Goal: Navigation & Orientation: Find specific page/section

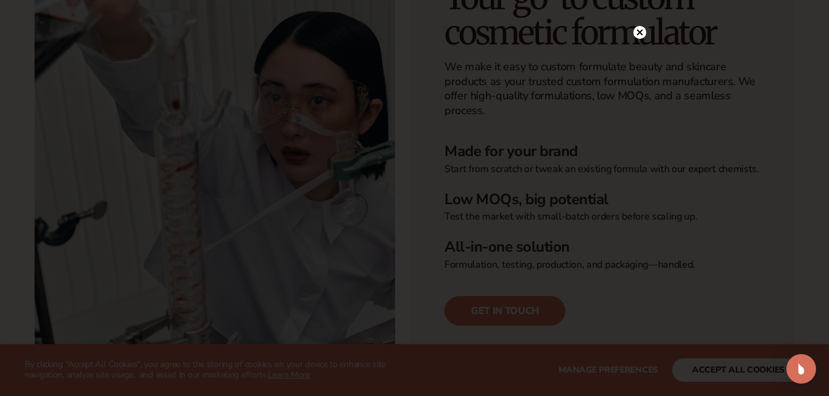
scroll to position [342, 0]
click at [640, 62] on circle at bounding box center [639, 57] width 13 height 13
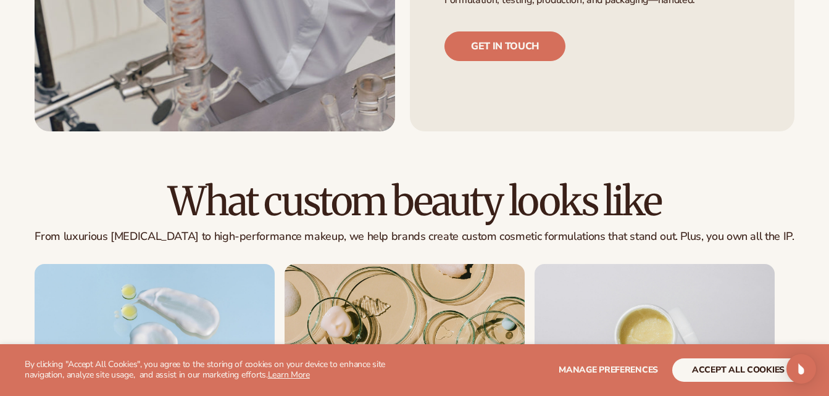
scroll to position [635, 0]
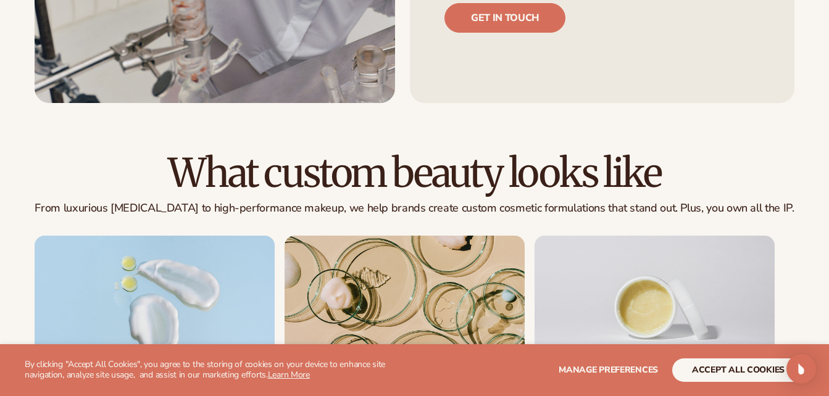
click at [826, 287] on div "What custom beauty looks like From luxurious [MEDICAL_DATA] to high-performance…" at bounding box center [414, 301] width 829 height 298
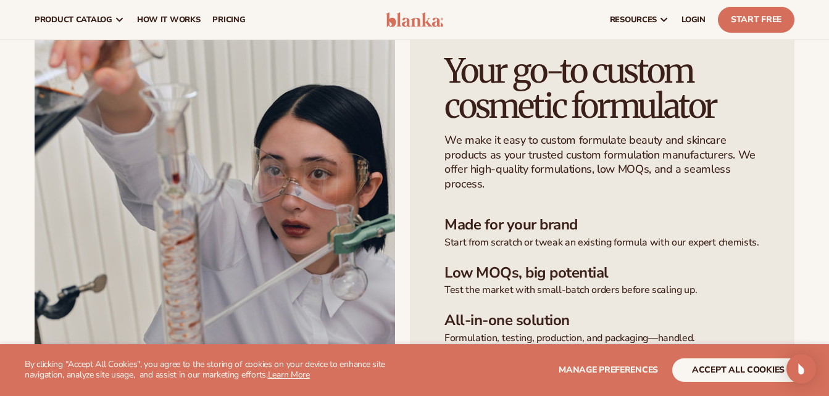
scroll to position [0, 0]
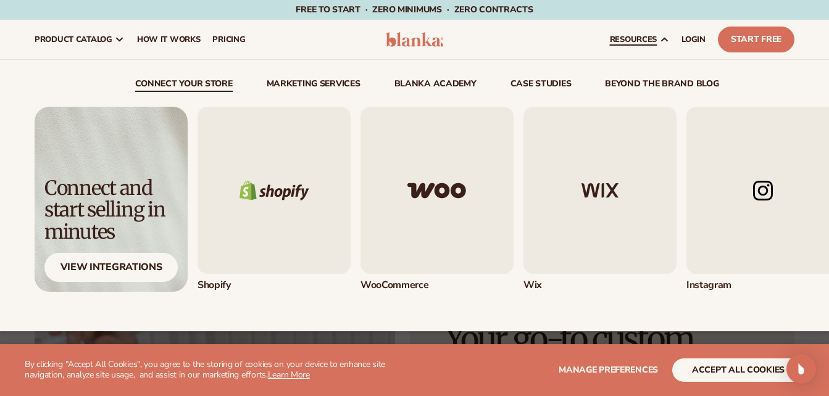
click at [646, 35] on span "resources" at bounding box center [633, 40] width 47 height 10
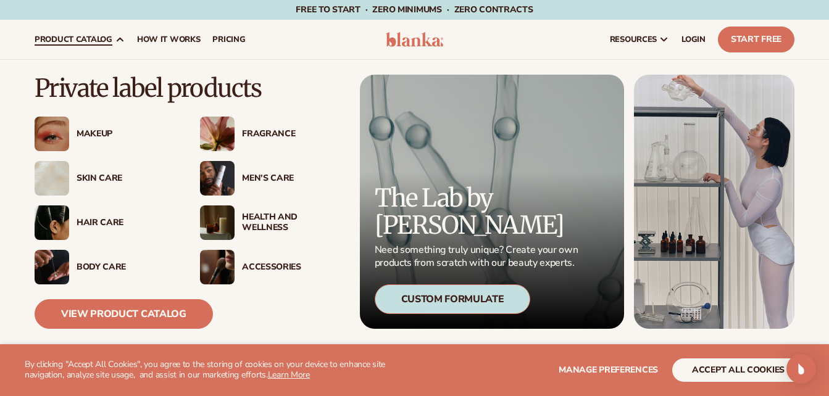
click at [117, 171] on div "Skin Care" at bounding box center [105, 178] width 141 height 35
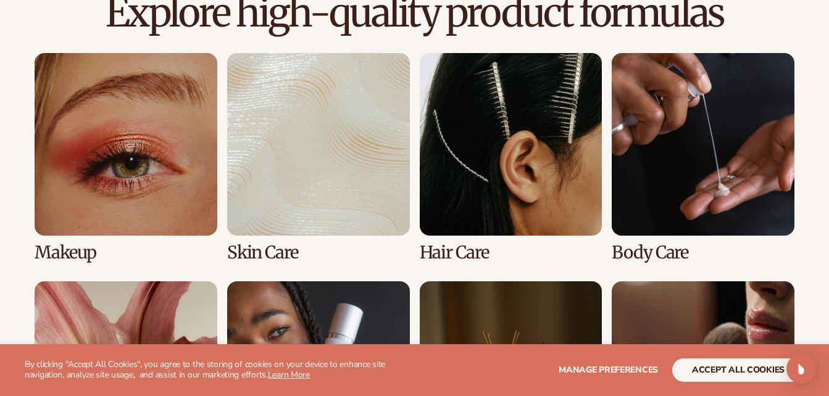
scroll to position [867, 0]
